Goal: Check status: Check status

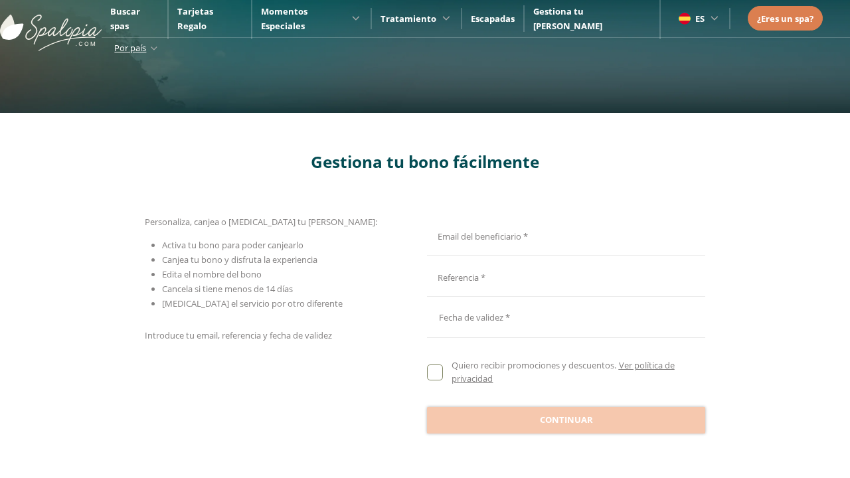
click at [564, 234] on input "Email del beneficiario *" at bounding box center [564, 234] width 274 height 23
type input "**********"
click at [564, 276] on input "Email del beneficiario *" at bounding box center [564, 276] width 274 height 23
type input "**********"
click at [566, 318] on div at bounding box center [566, 318] width 278 height 32
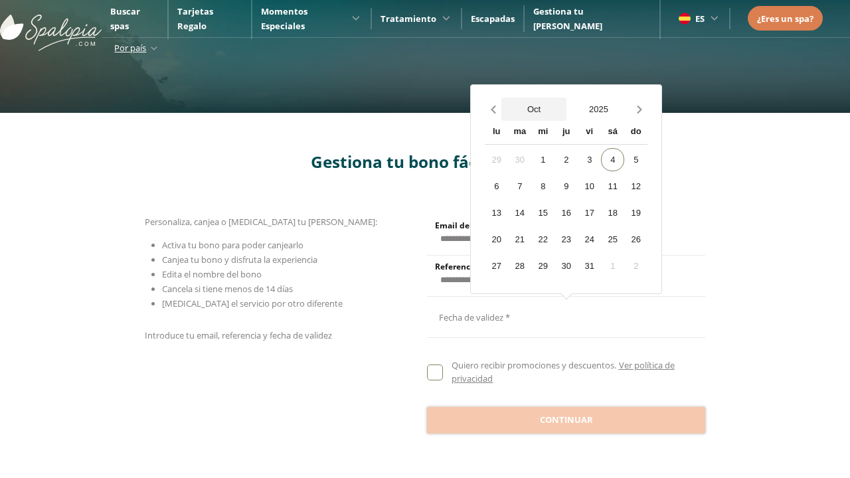
click at [534, 109] on button "Oct" at bounding box center [534, 109] width 65 height 23
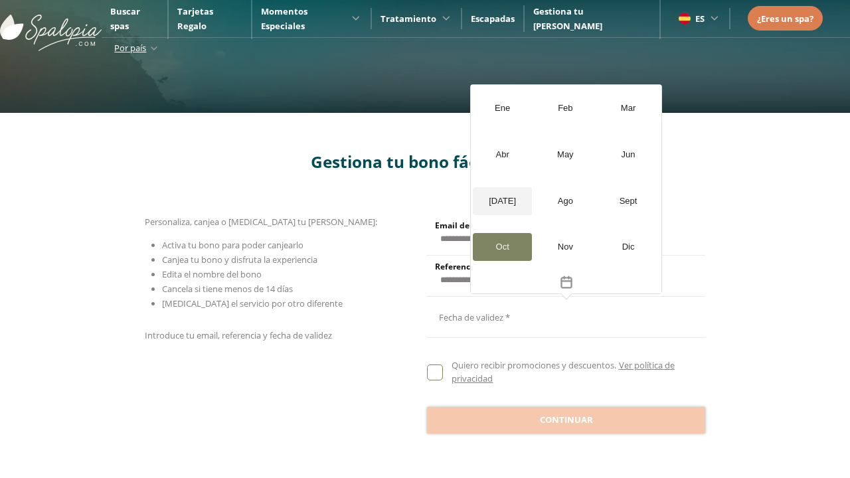
click at [502, 201] on div "[DATE]" at bounding box center [502, 201] width 59 height 28
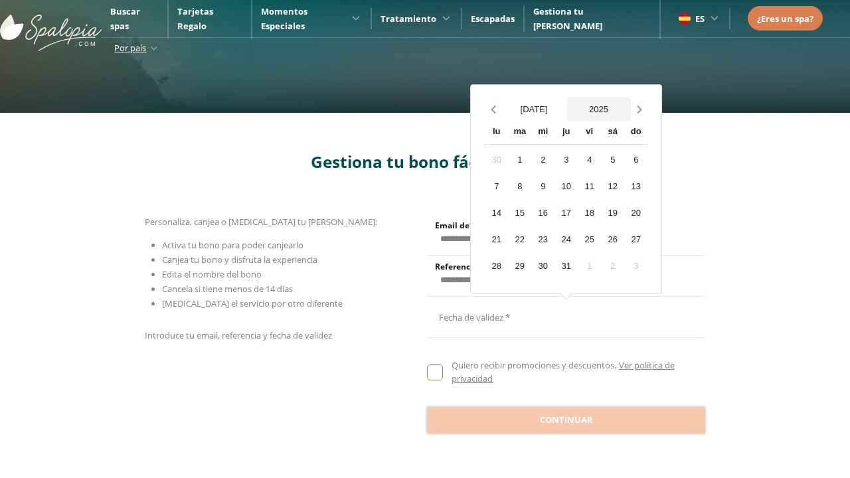
click at [598, 109] on button "2025" at bounding box center [599, 109] width 65 height 23
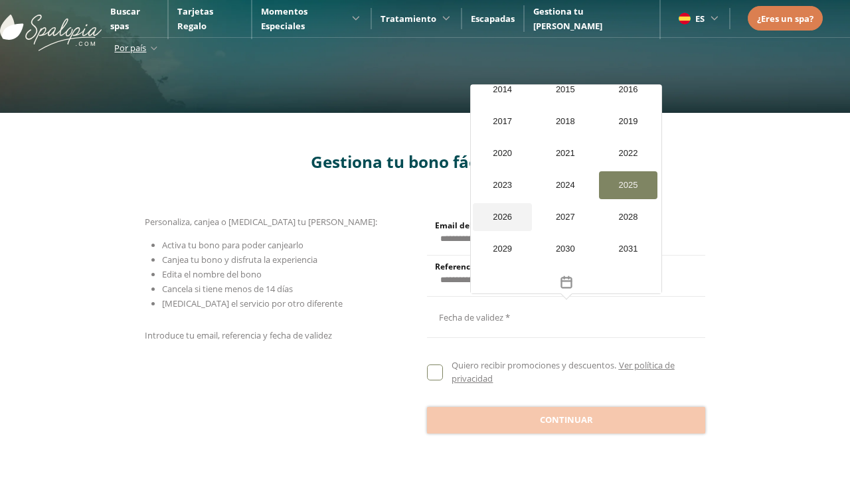
click at [502, 203] on div "2026" at bounding box center [502, 217] width 59 height 28
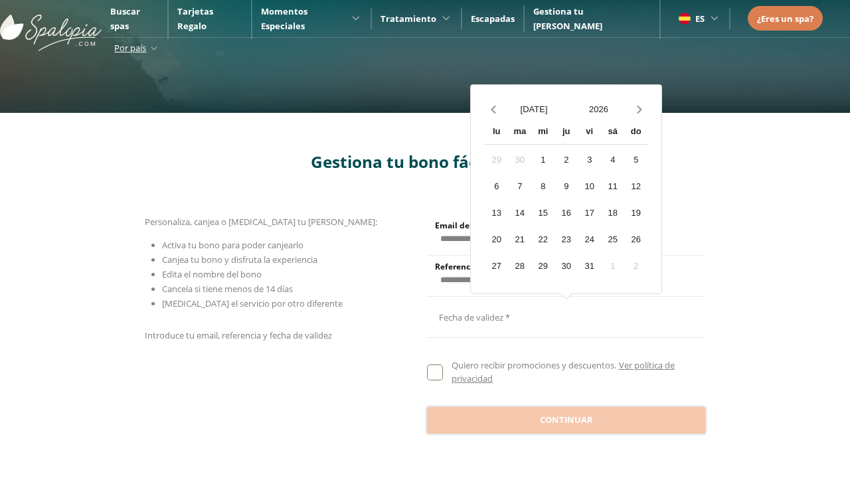
scroll to position [1263, 0]
click at [496, 239] on div "20" at bounding box center [496, 239] width 23 height 23
click at [566, 420] on span "Continuar" at bounding box center [566, 420] width 53 height 13
